Goal: Task Accomplishment & Management: Manage account settings

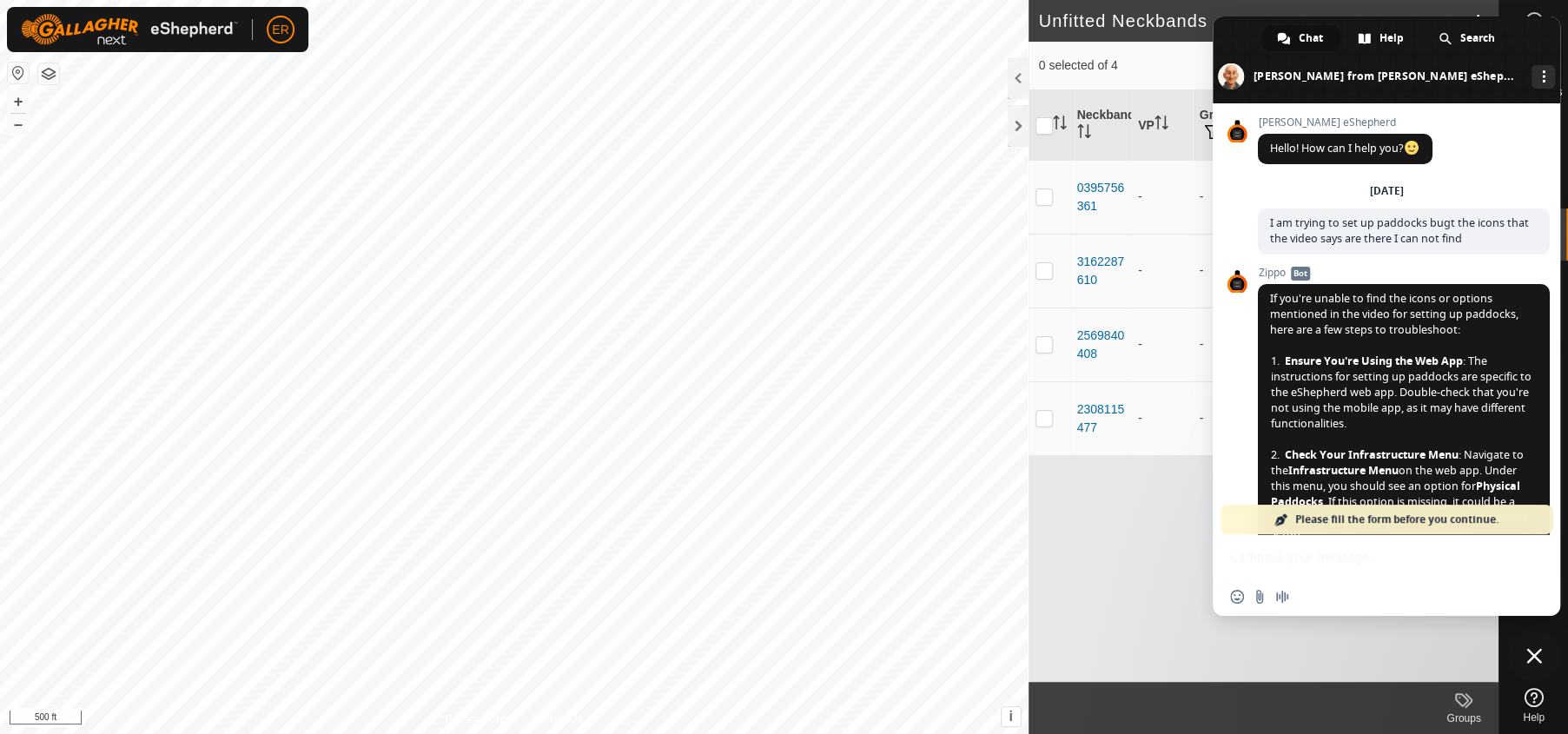
scroll to position [13852, 0]
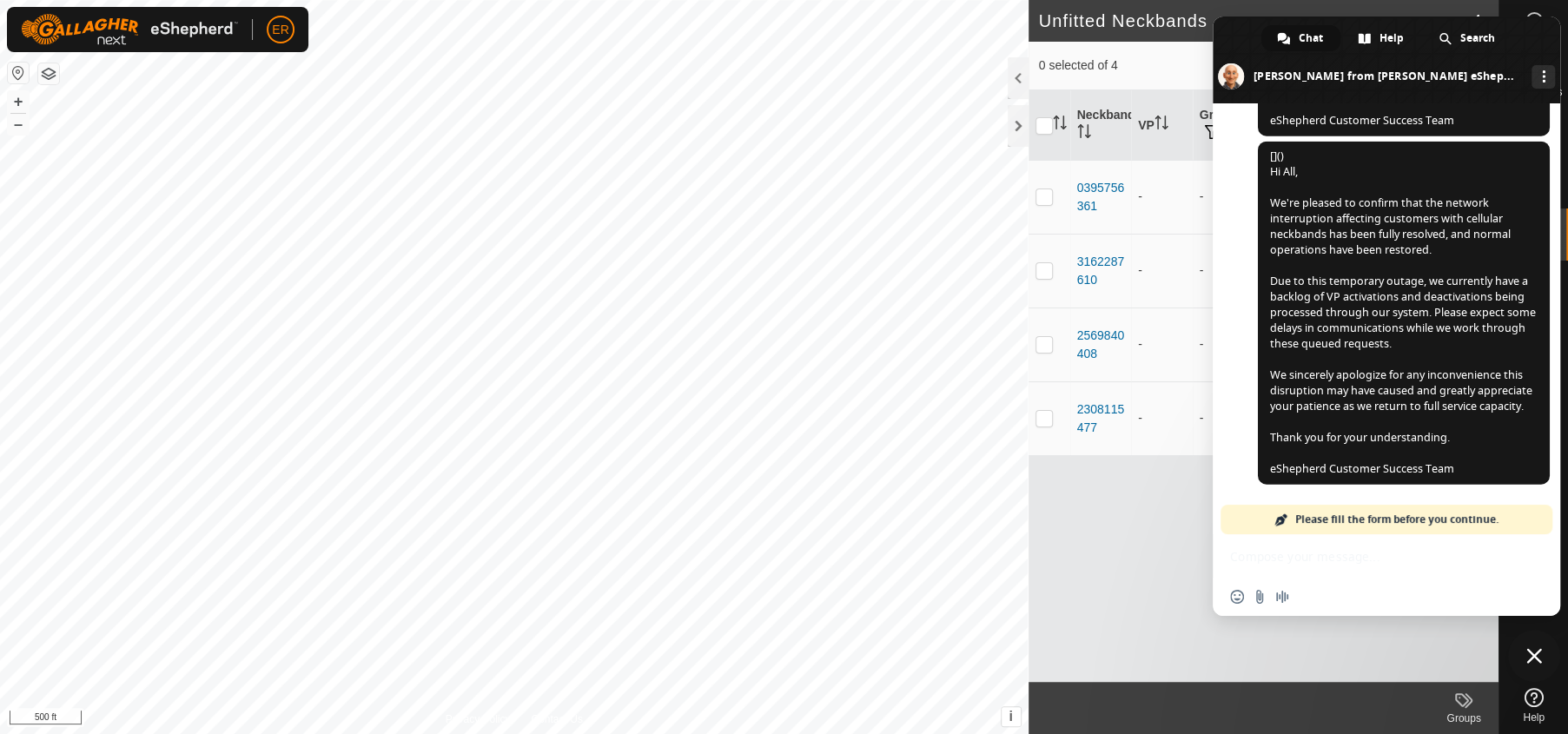
click at [1534, 657] on span "Close chat" at bounding box center [1535, 656] width 16 height 16
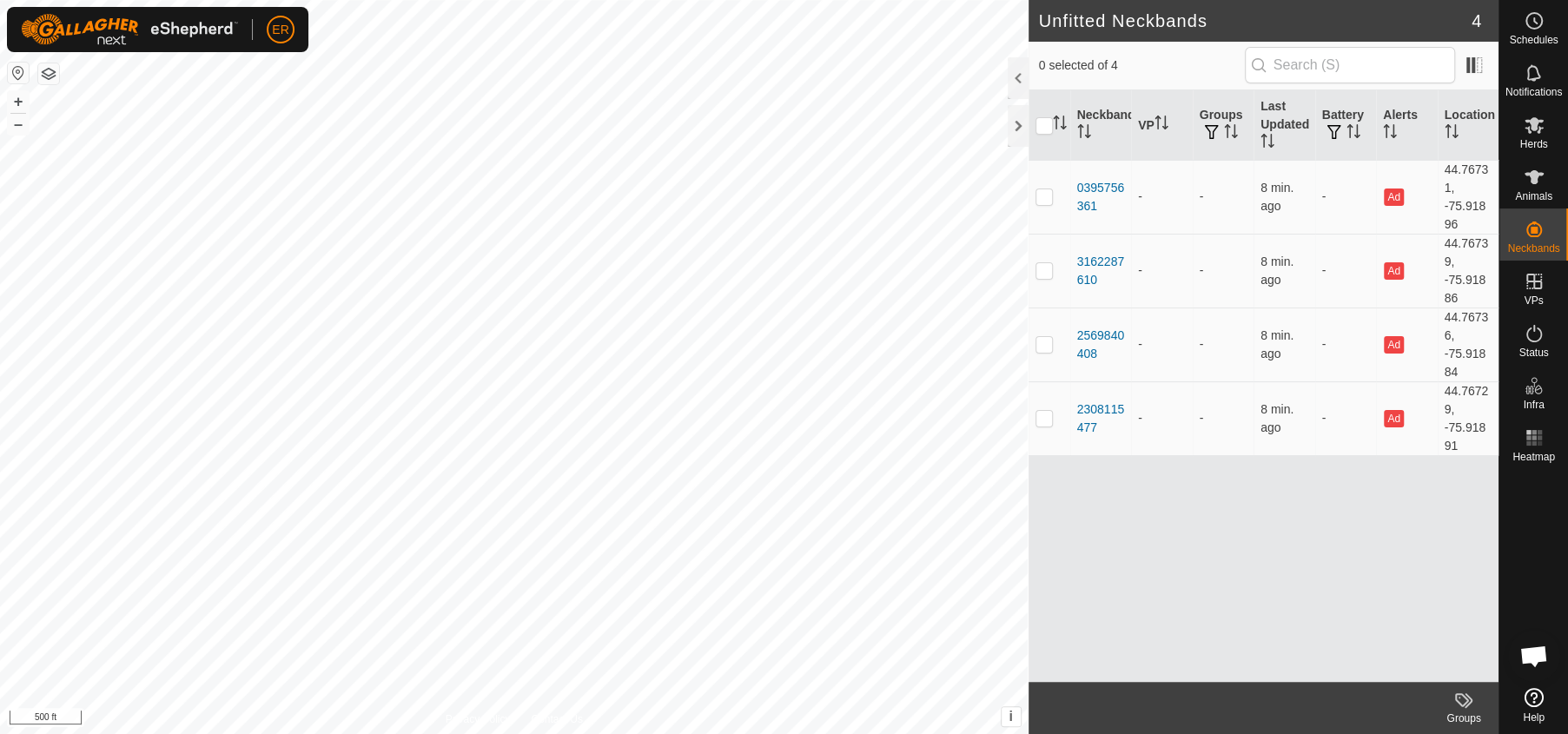
scroll to position [13852, 0]
click at [1535, 128] on icon at bounding box center [1535, 125] width 20 height 17
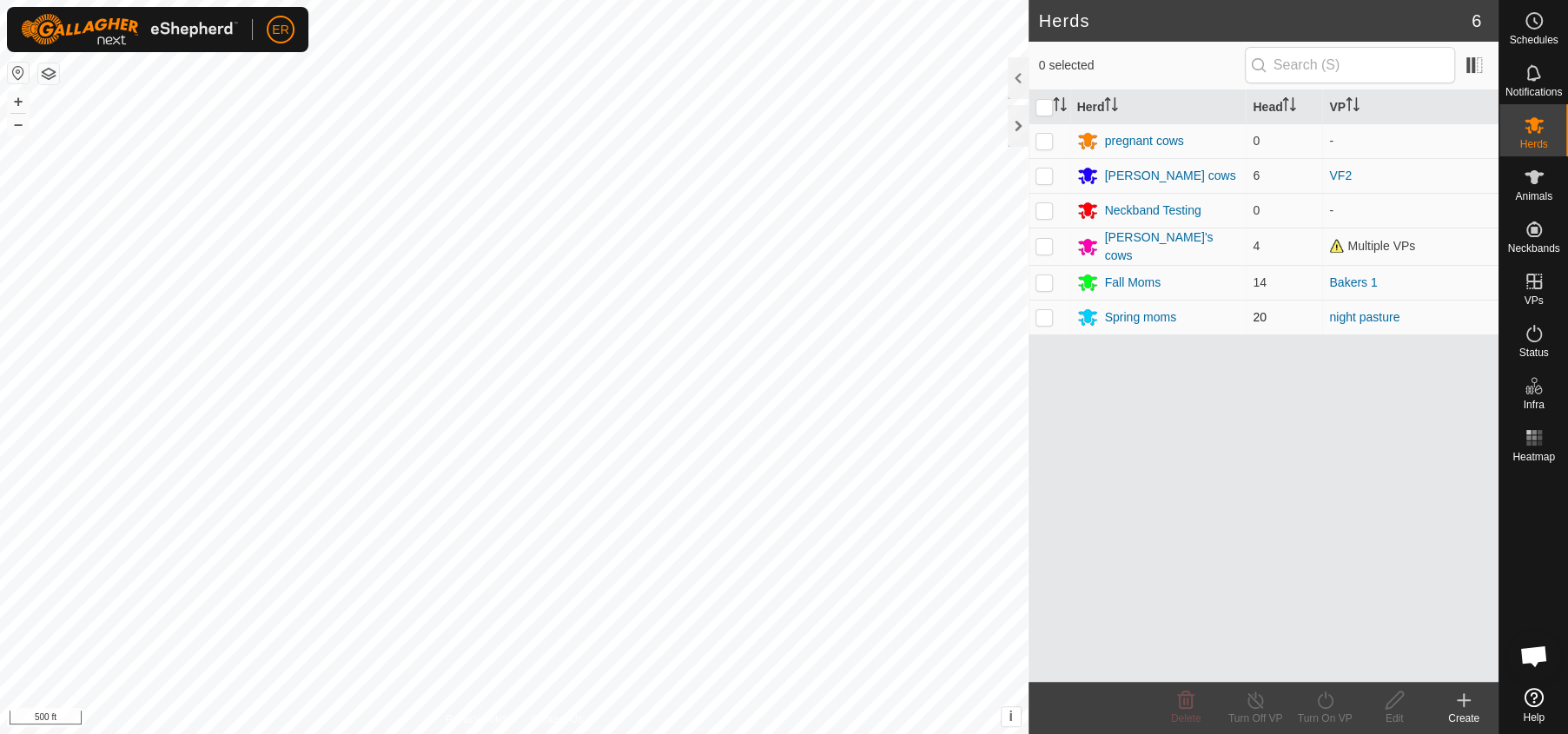
click at [1047, 311] on p-checkbox at bounding box center [1045, 318] width 18 height 14
checkbox input "true"
click at [1142, 311] on div "Spring moms" at bounding box center [1141, 318] width 72 height 19
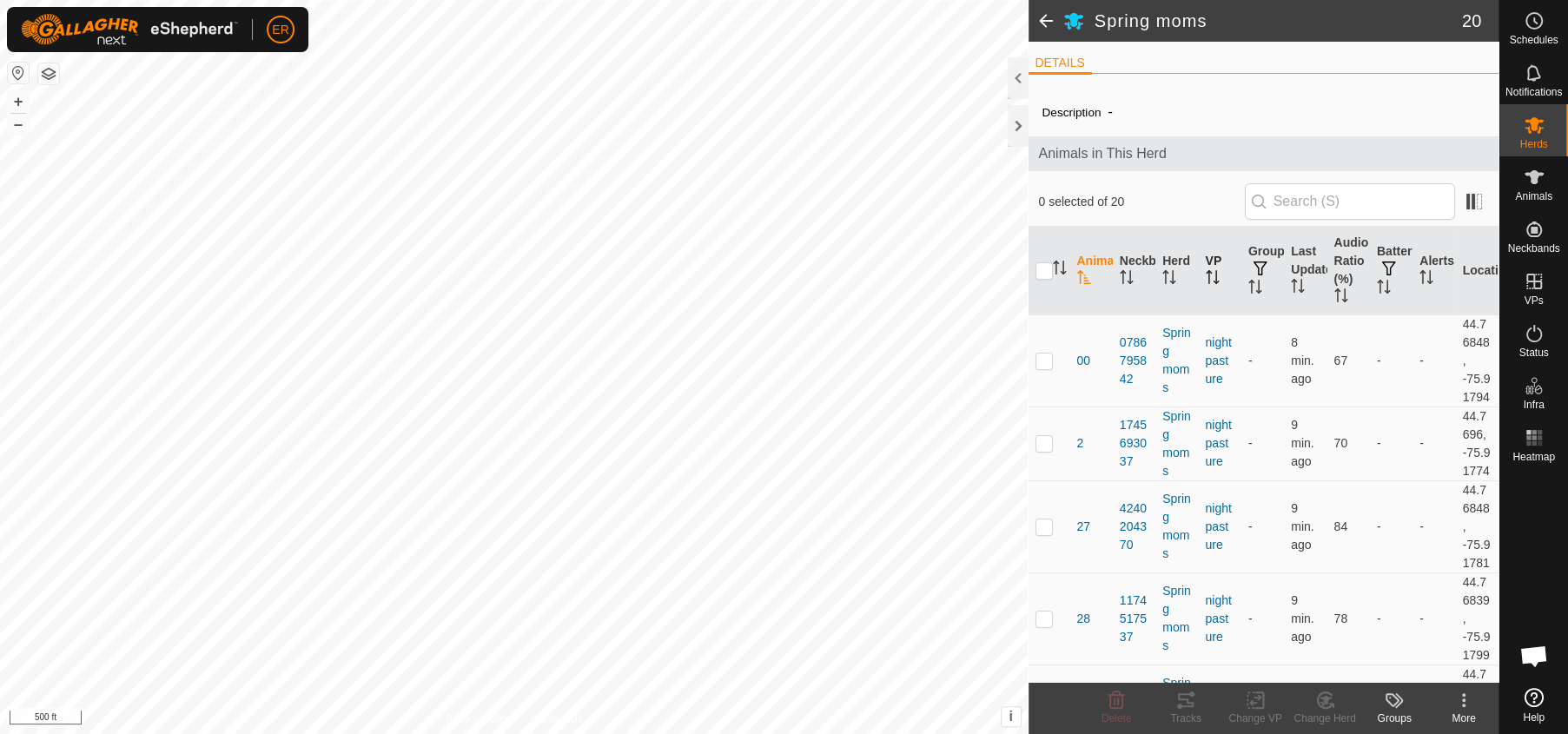
click at [1213, 283] on th "VP" at bounding box center [1220, 270] width 42 height 88
click at [1049, 270] on input "checkbox" at bounding box center [1045, 271] width 18 height 18
checkbox input "true"
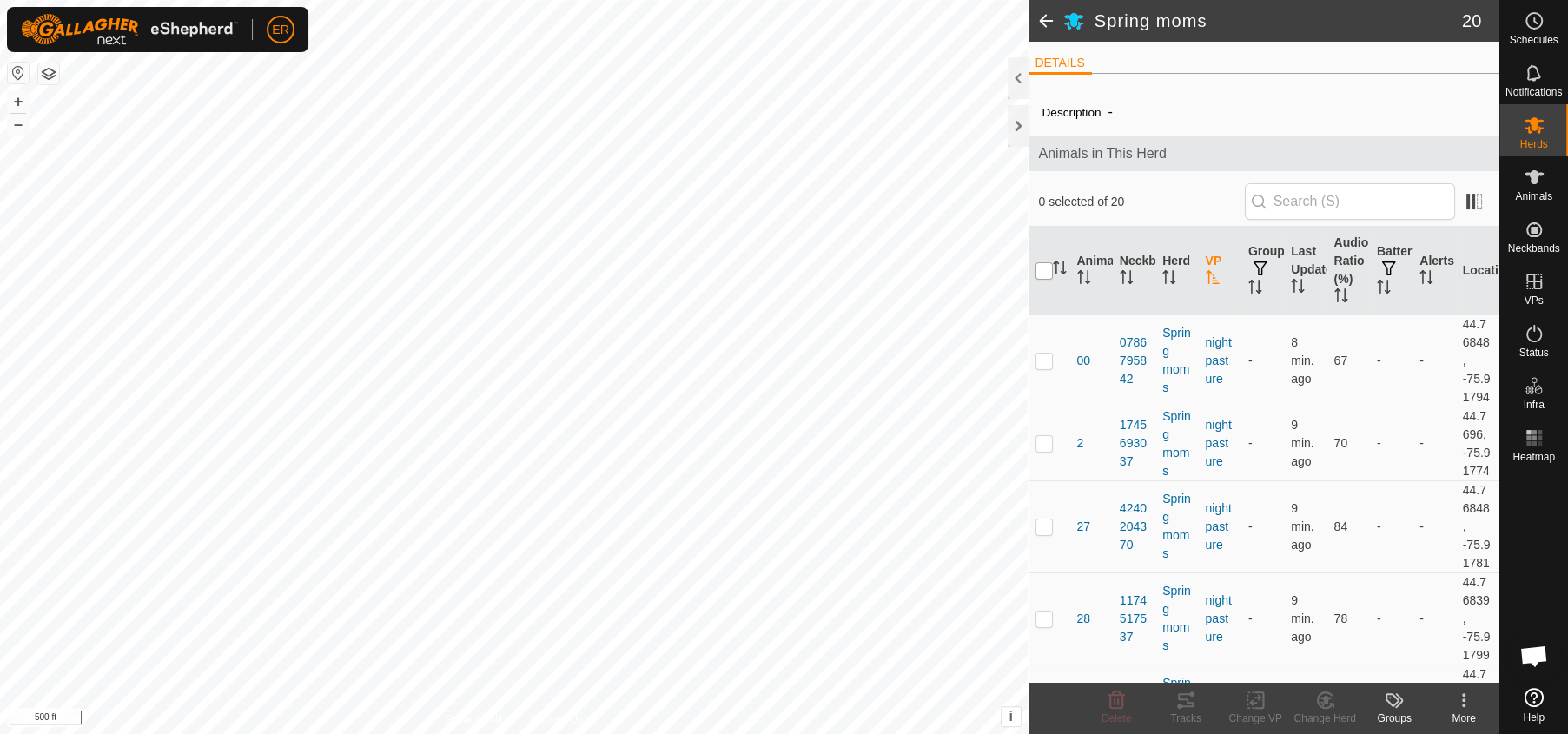
checkbox input "true"
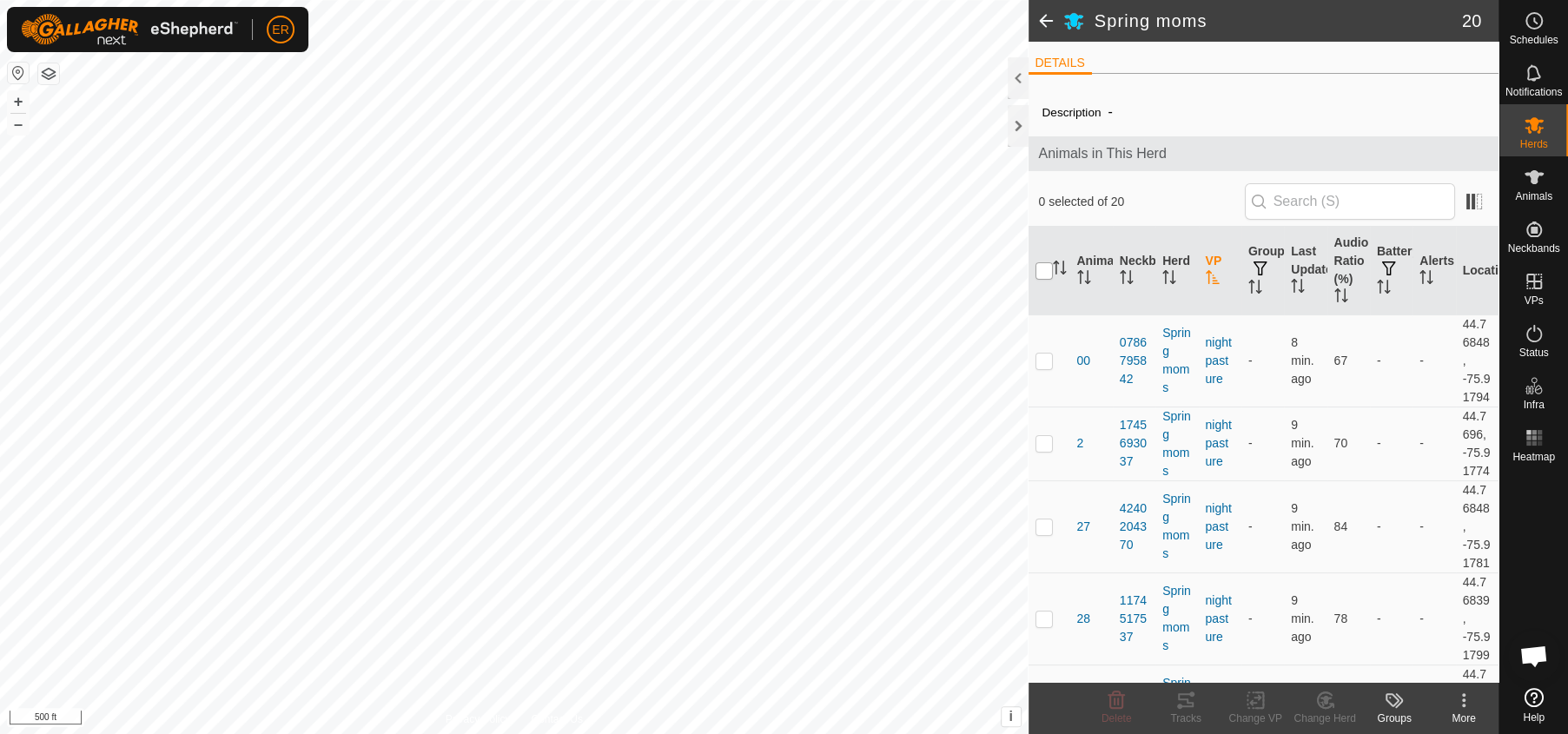
checkbox input "true"
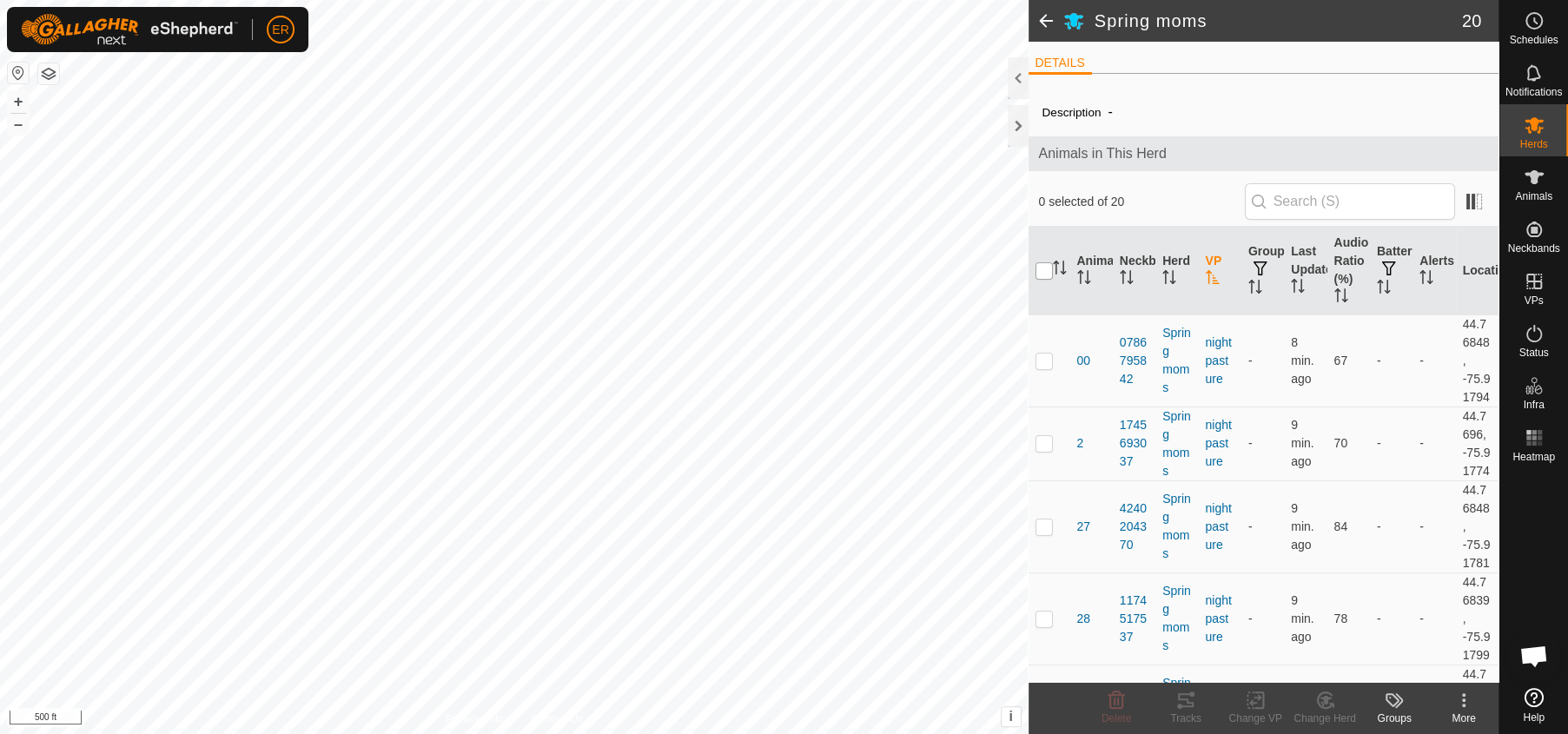
checkbox input "true"
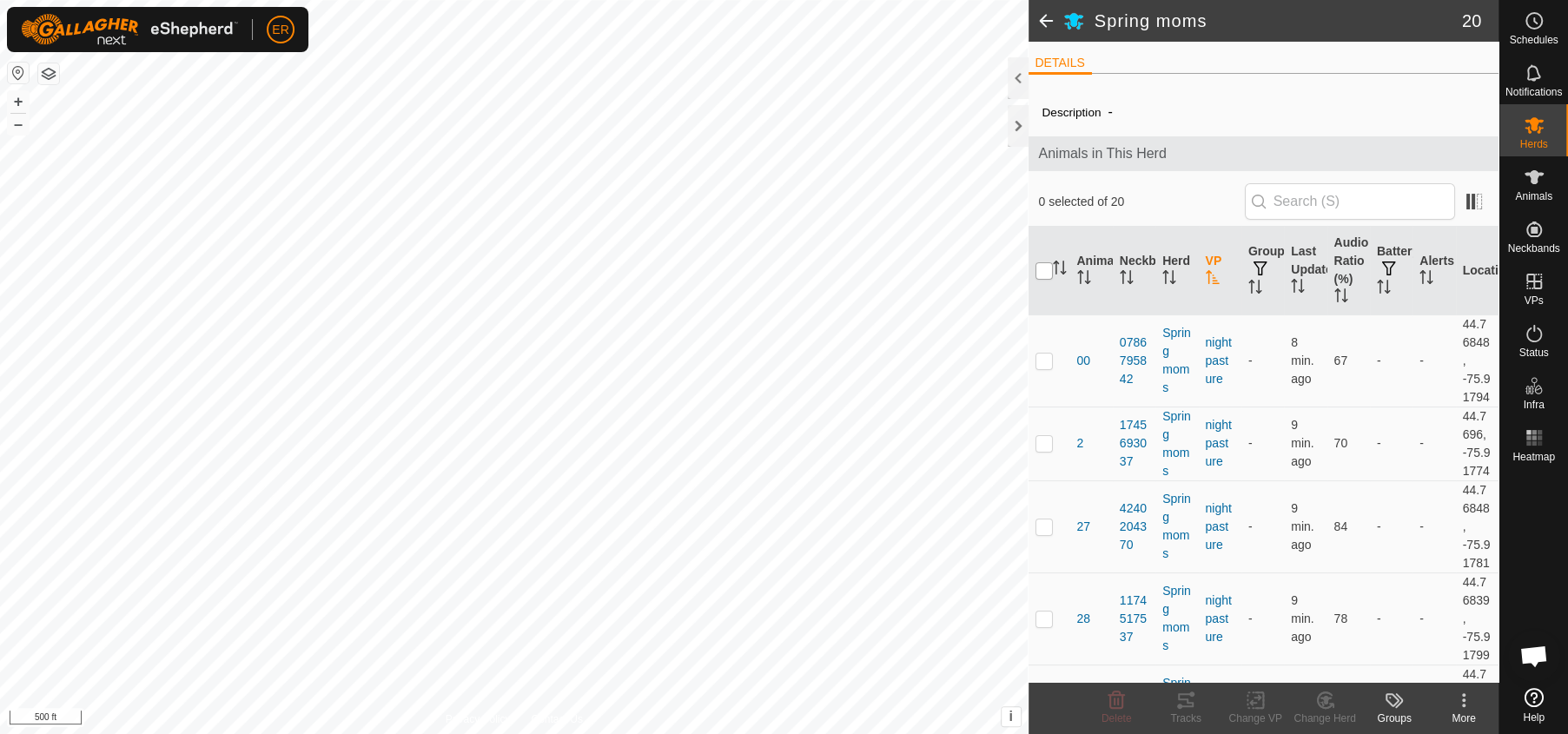
checkbox input "true"
drag, startPoint x: 1049, startPoint y: 270, endPoint x: 1216, endPoint y: 425, distance: 227.8
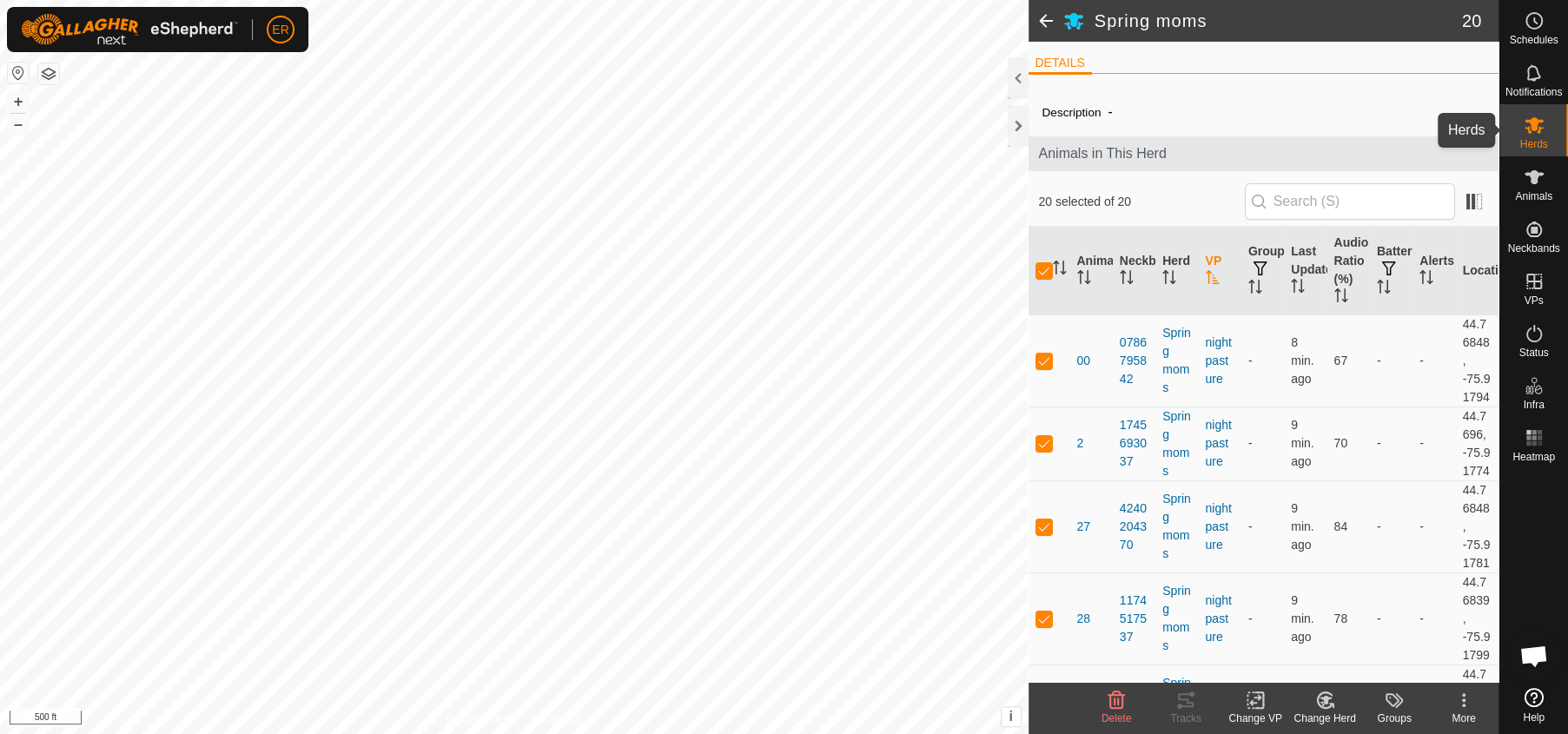
click at [1538, 120] on icon at bounding box center [1535, 125] width 20 height 17
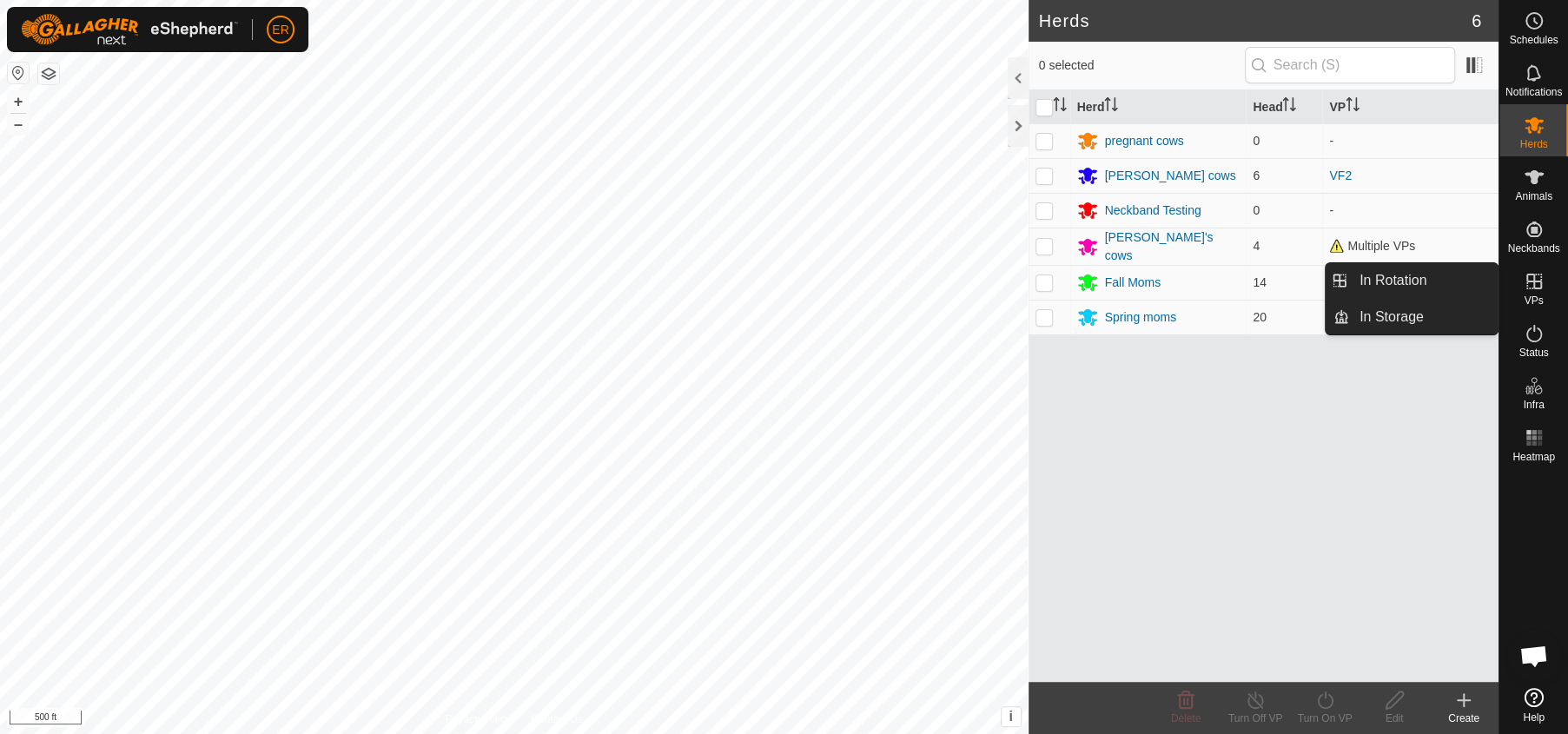
click at [1533, 280] on icon at bounding box center [1535, 281] width 16 height 16
click at [1425, 278] on link "In Rotation" at bounding box center [1424, 280] width 149 height 34
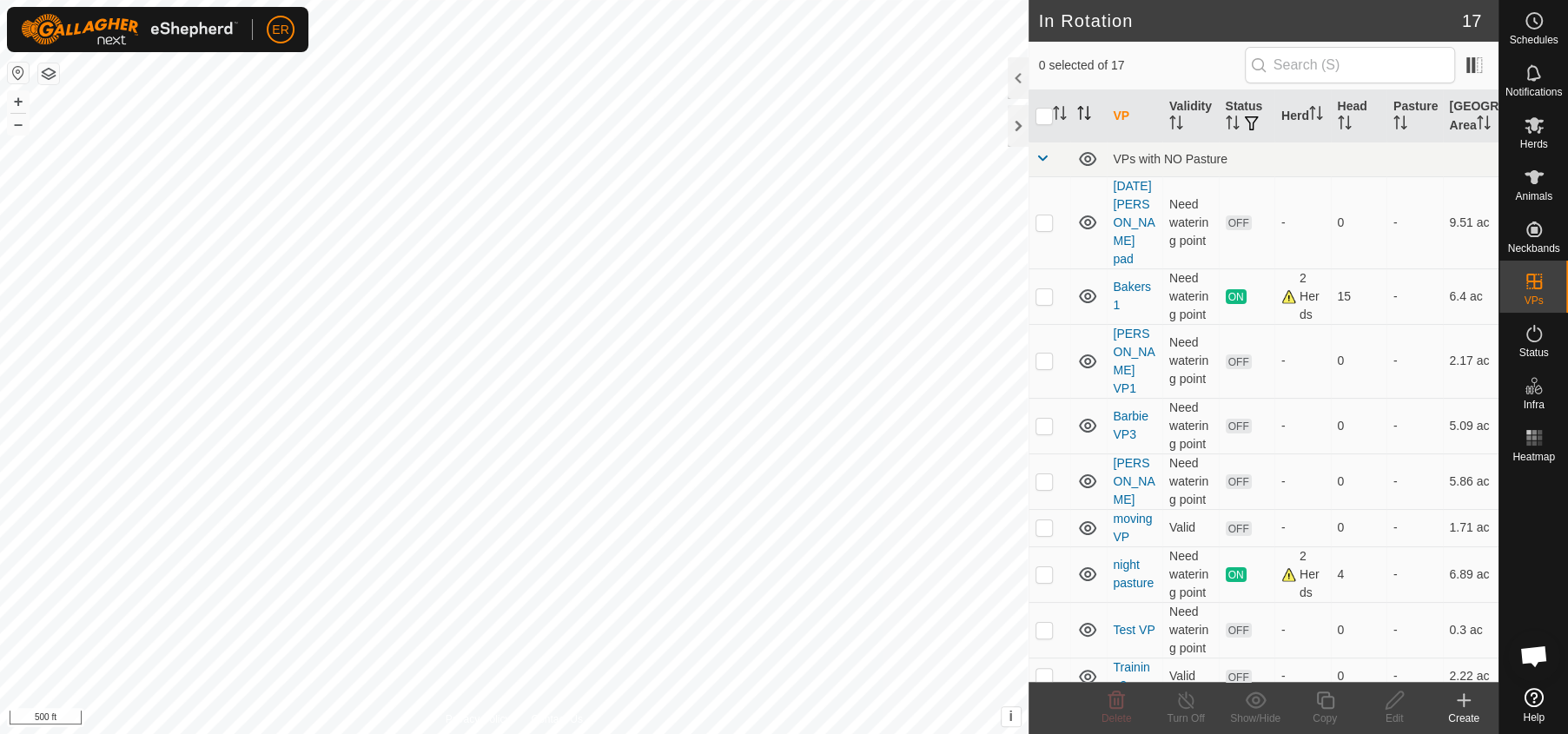
checkbox input "true"
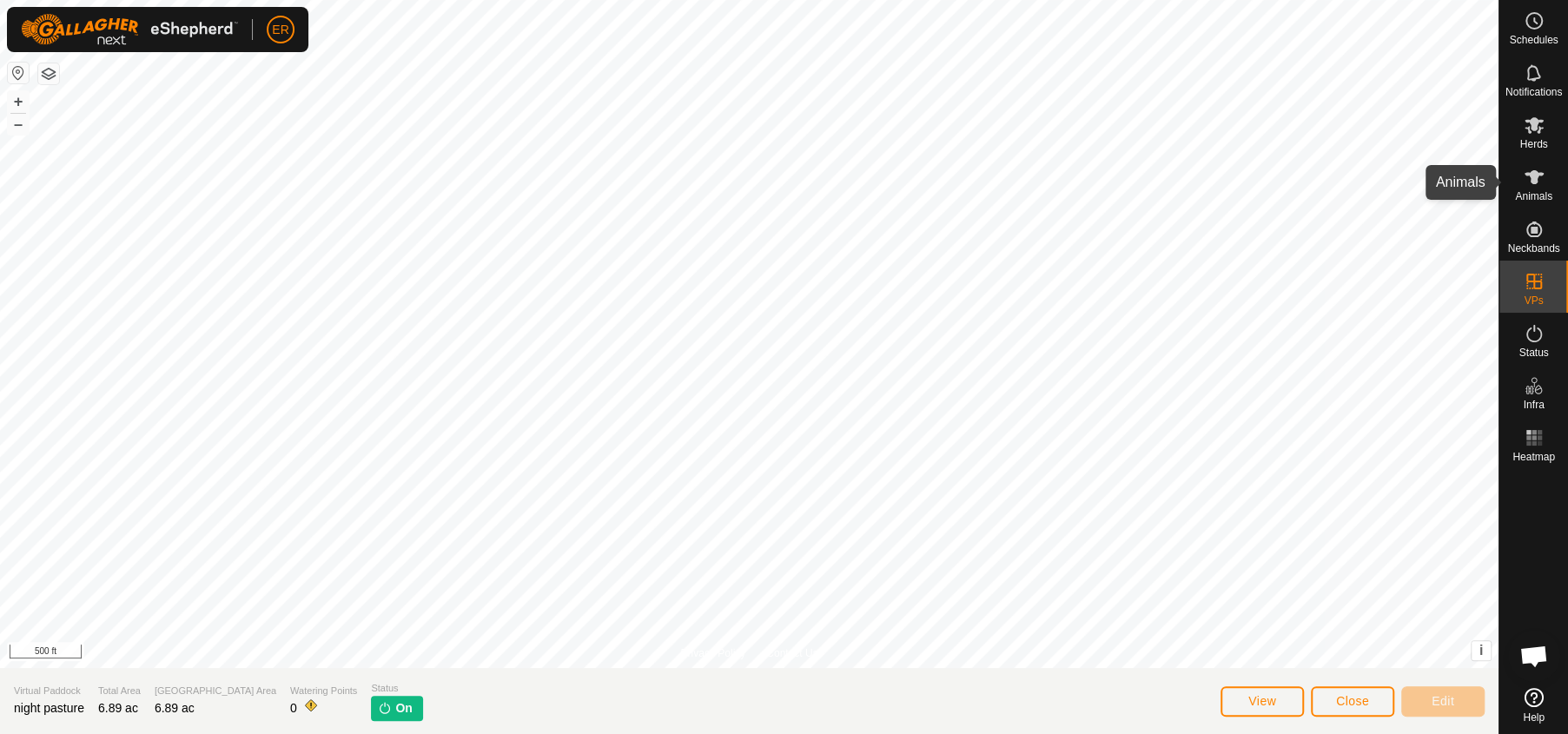
click at [1532, 169] on icon at bounding box center [1534, 176] width 21 height 21
